Goal: Find specific page/section

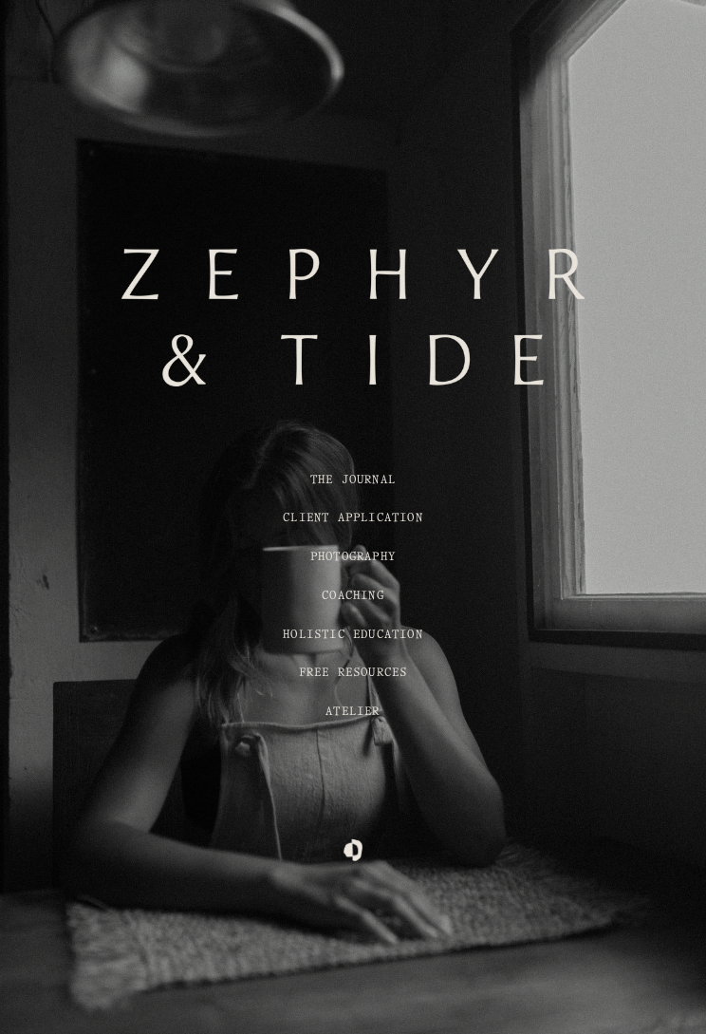
click at [419, 521] on link "CLIENT APPLICATION" at bounding box center [353, 518] width 140 height 10
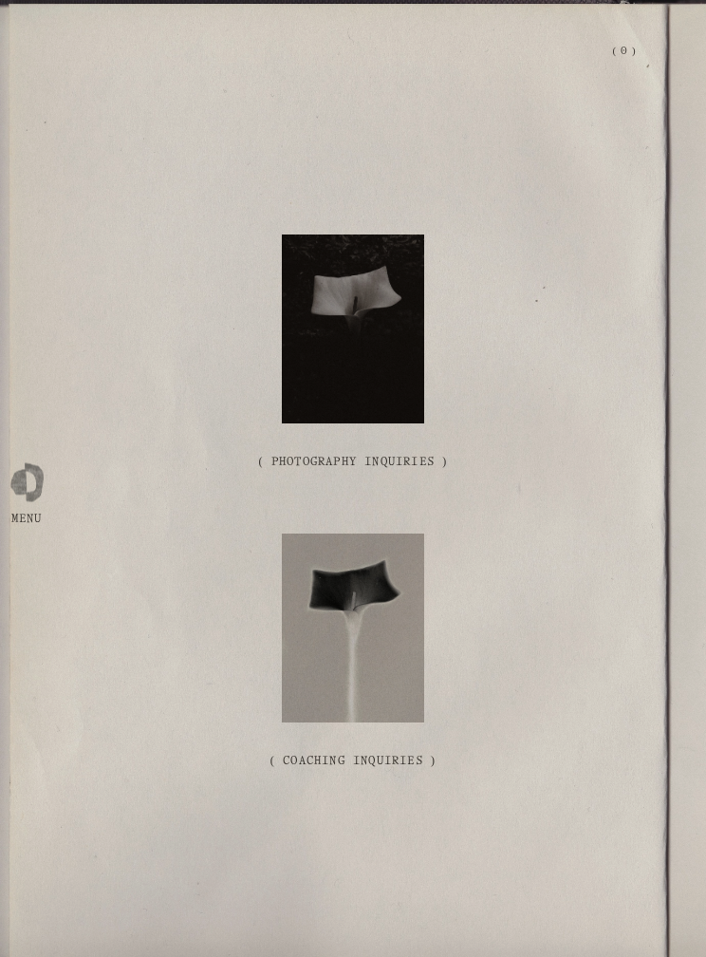
click at [432, 454] on link "( Photography Inquiries )" at bounding box center [354, 462] width 622 height 56
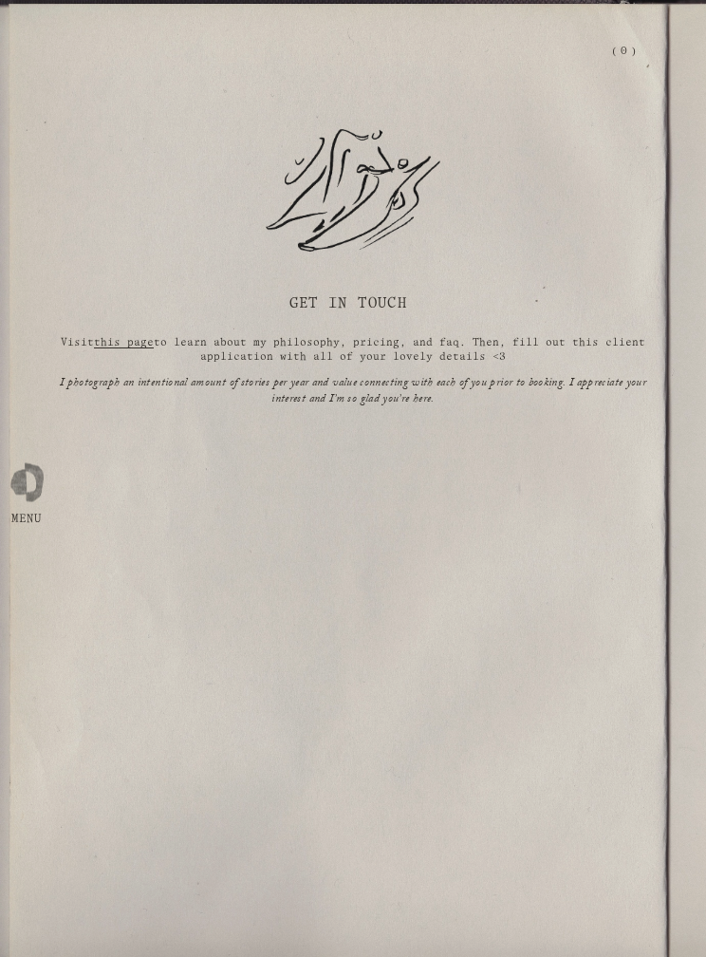
click at [137, 345] on span "this page" at bounding box center [124, 342] width 60 height 9
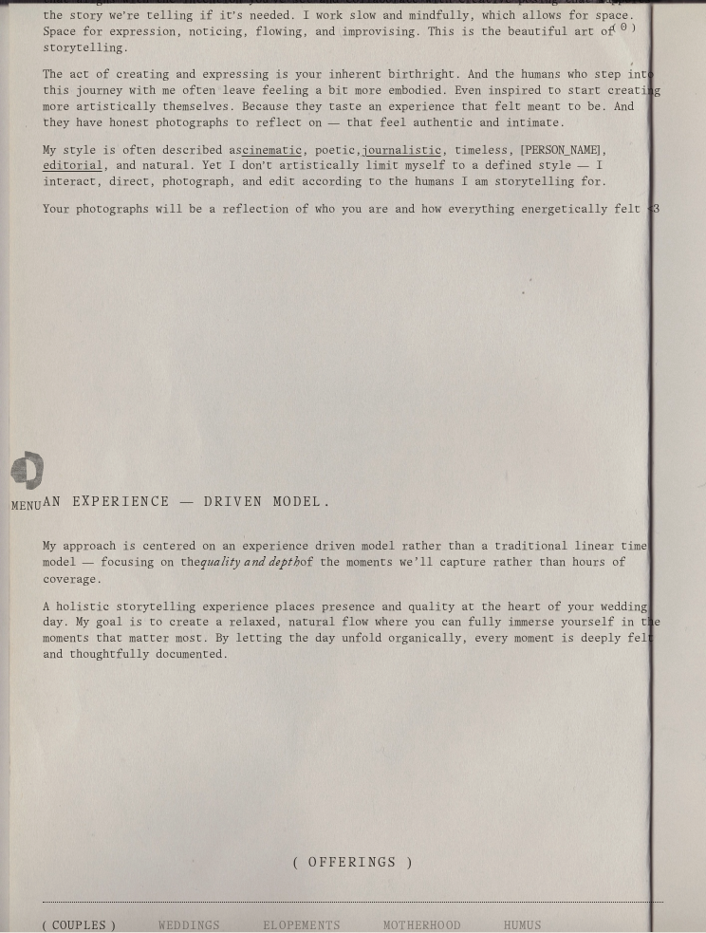
scroll to position [2096, 0]
